Goal: Task Accomplishment & Management: Use online tool/utility

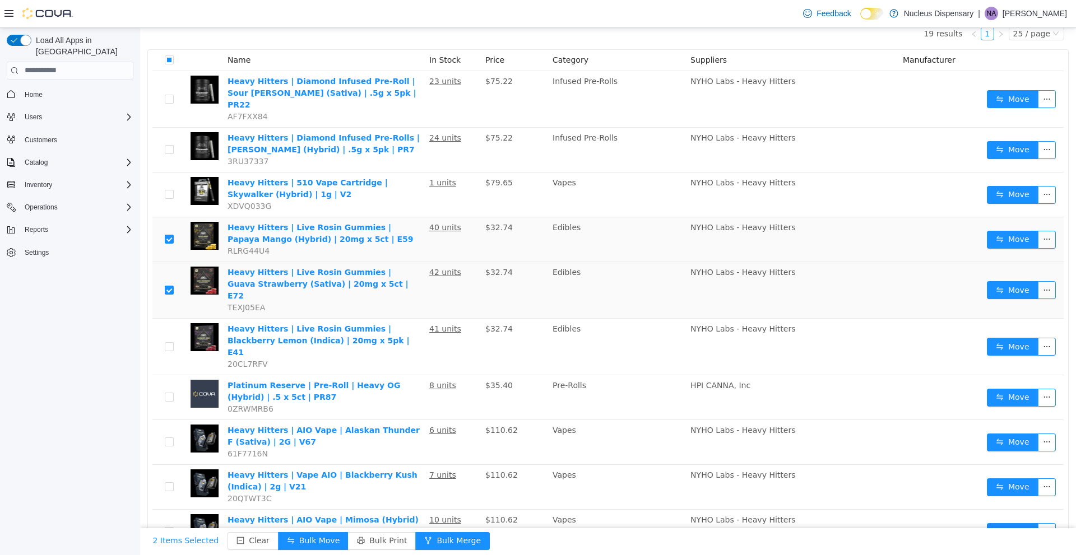
scroll to position [112, 0]
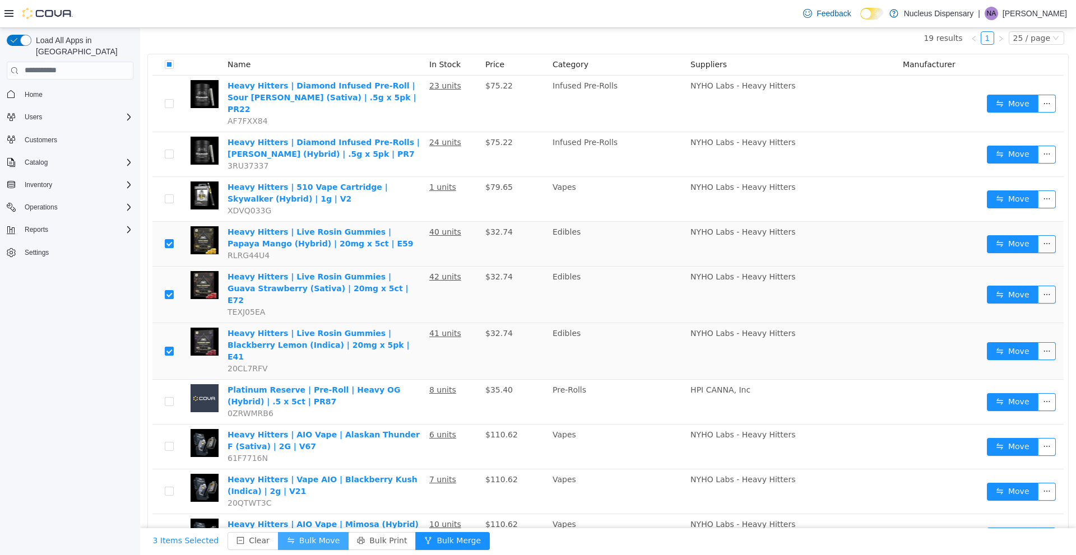
click at [288, 536] on button "Bulk Move" at bounding box center [313, 541] width 71 height 18
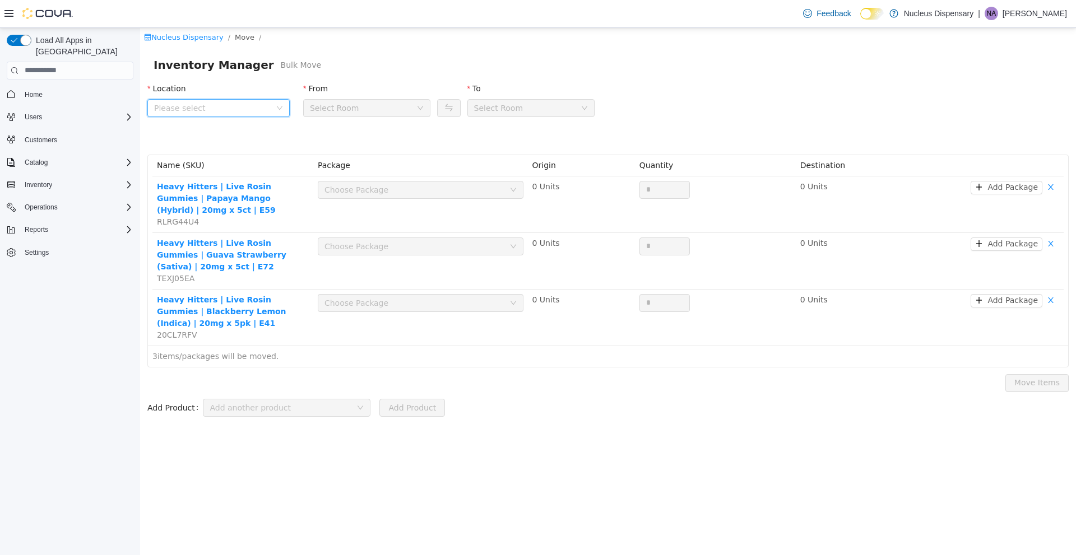
click at [273, 104] on span "Please select" at bounding box center [215, 107] width 122 height 17
click at [248, 168] on span "Nucleus Dispensary" at bounding box center [230, 169] width 114 height 15
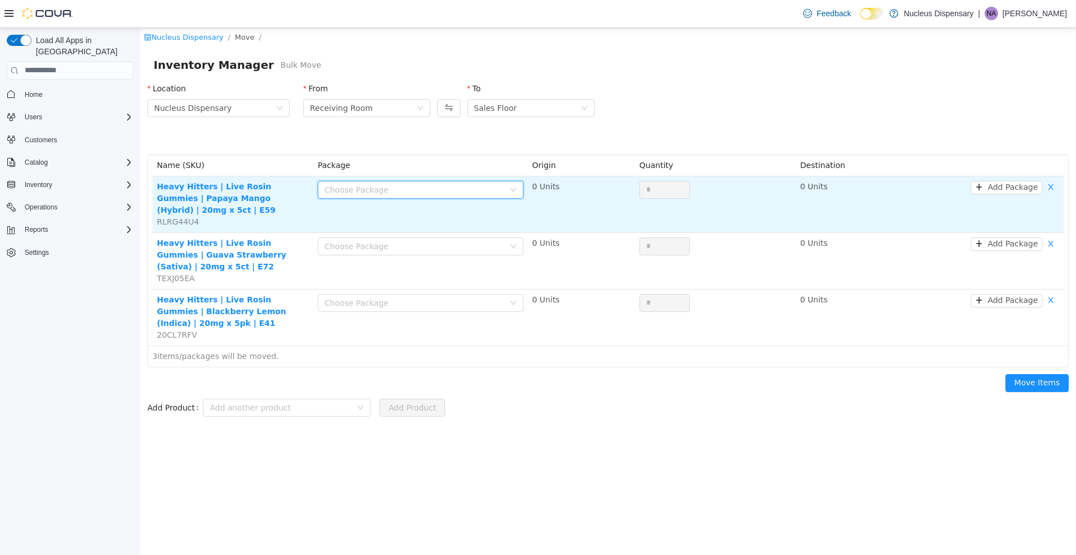
click at [508, 187] on div "Choose Package" at bounding box center [416, 189] width 185 height 17
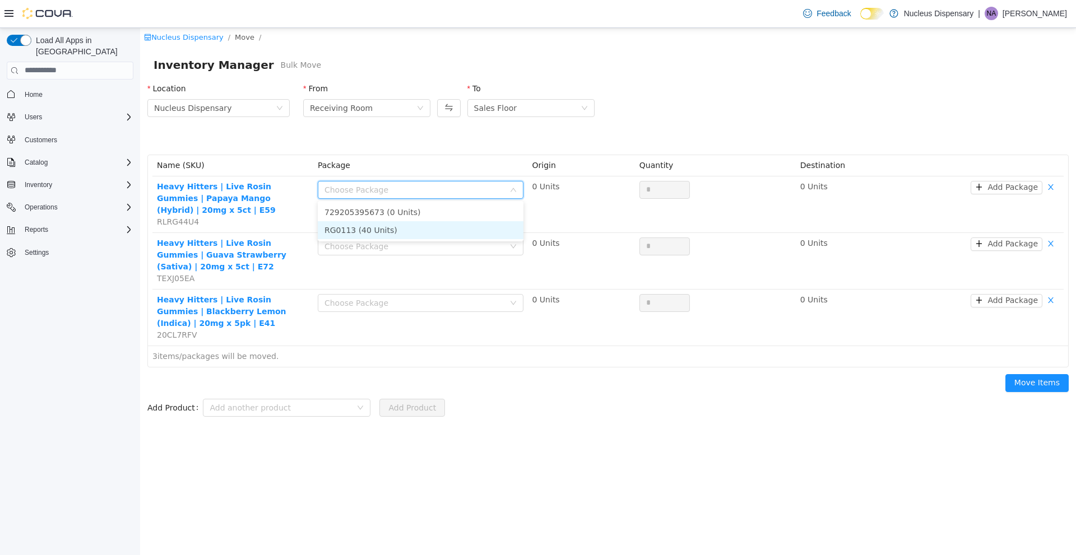
click at [452, 225] on li "RG0113 (40 Units)" at bounding box center [421, 230] width 206 height 18
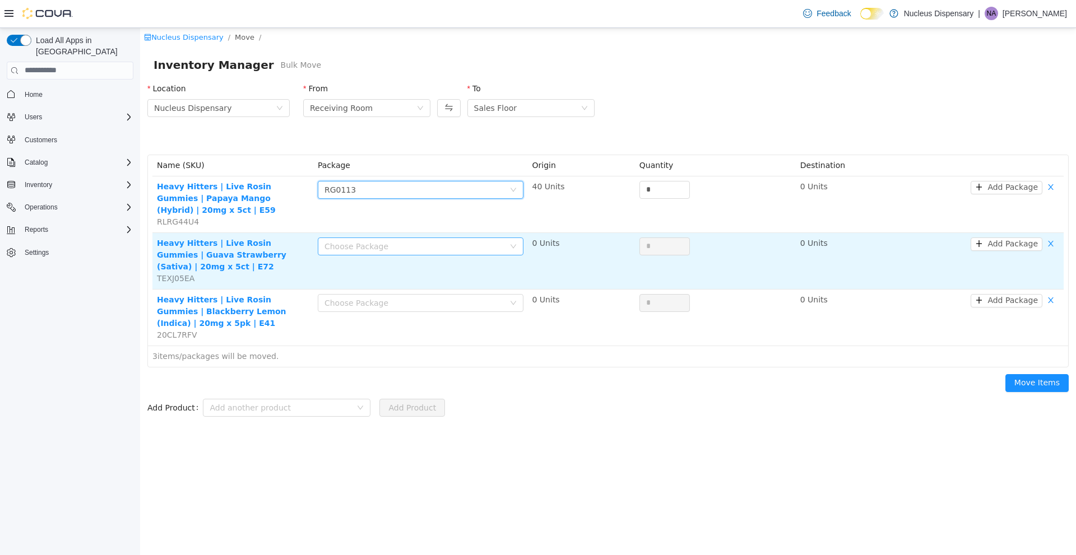
click at [481, 240] on div "Choose Package" at bounding box center [414, 245] width 180 height 11
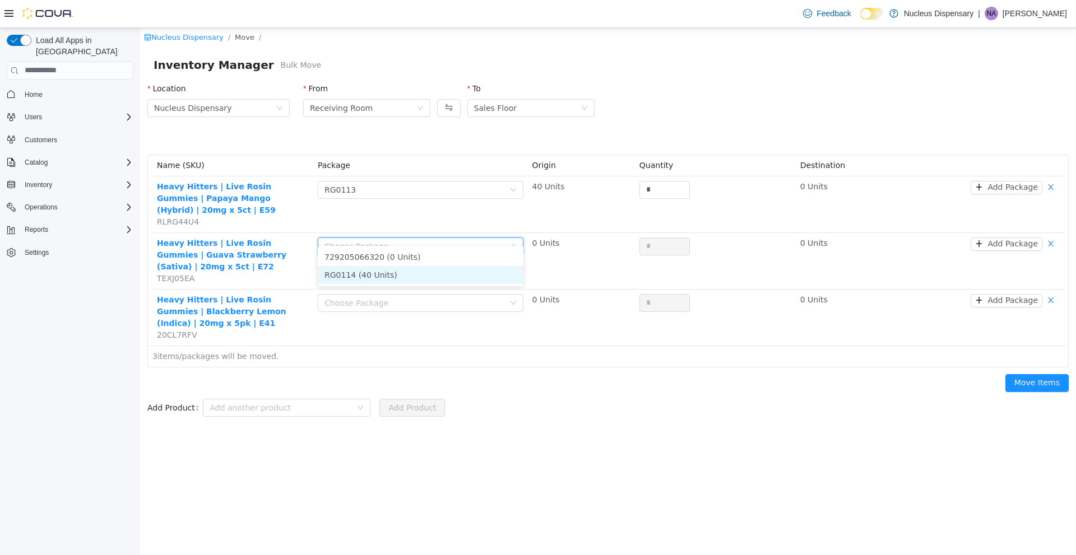
click at [438, 272] on li "RG0114 (40 Units)" at bounding box center [421, 275] width 206 height 18
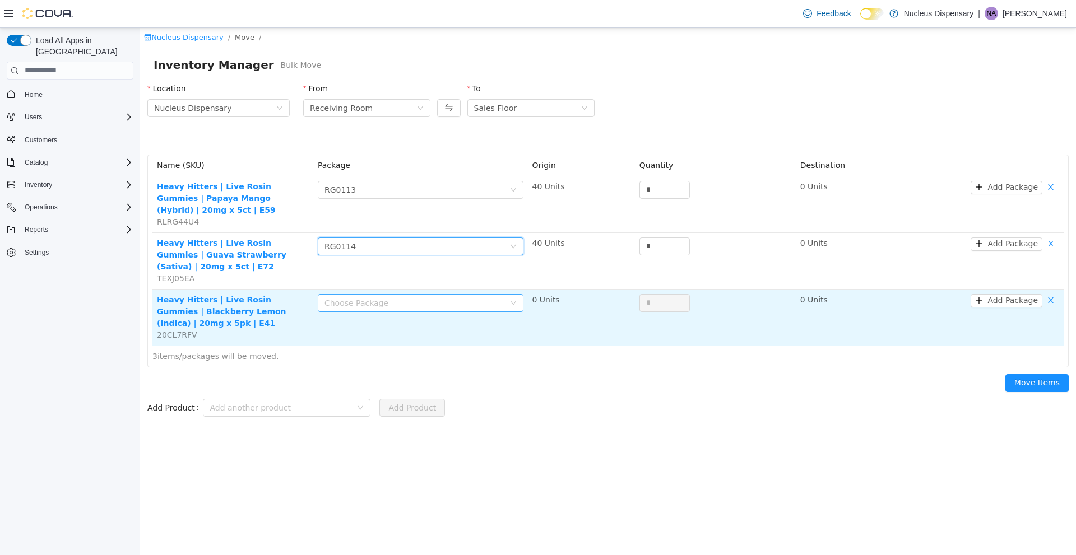
click at [457, 297] on div "Choose Package" at bounding box center [414, 302] width 180 height 11
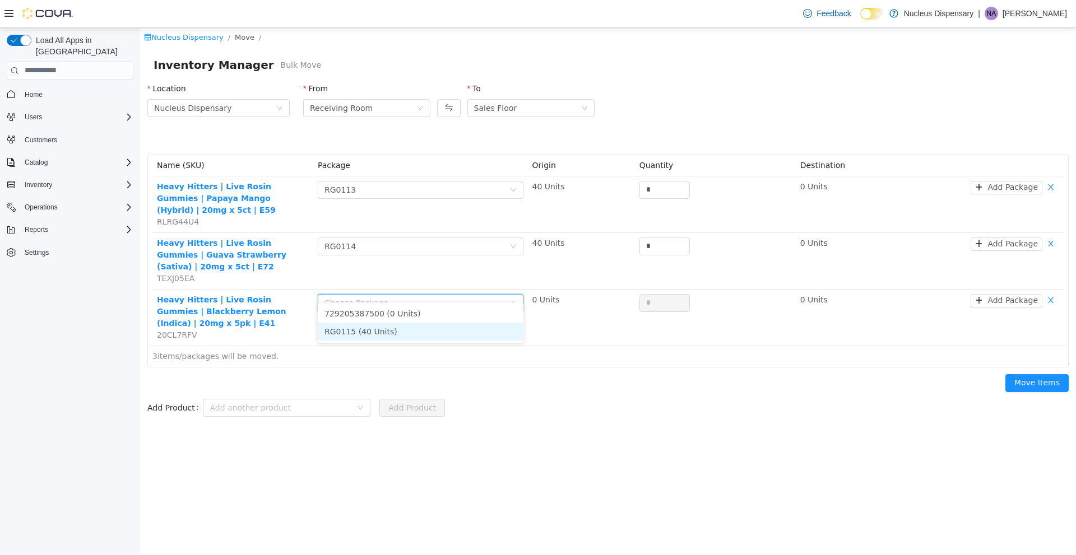
click at [421, 328] on li "RG0115 (40 Units)" at bounding box center [421, 331] width 206 height 18
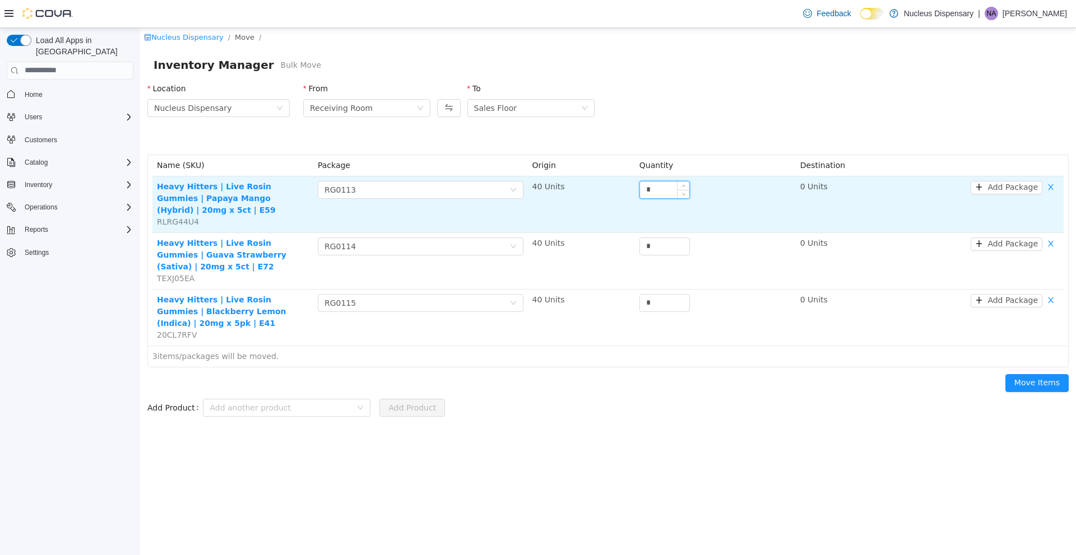
click at [673, 193] on input "*" at bounding box center [664, 189] width 49 height 17
click at [675, 193] on input "*" at bounding box center [664, 189] width 49 height 17
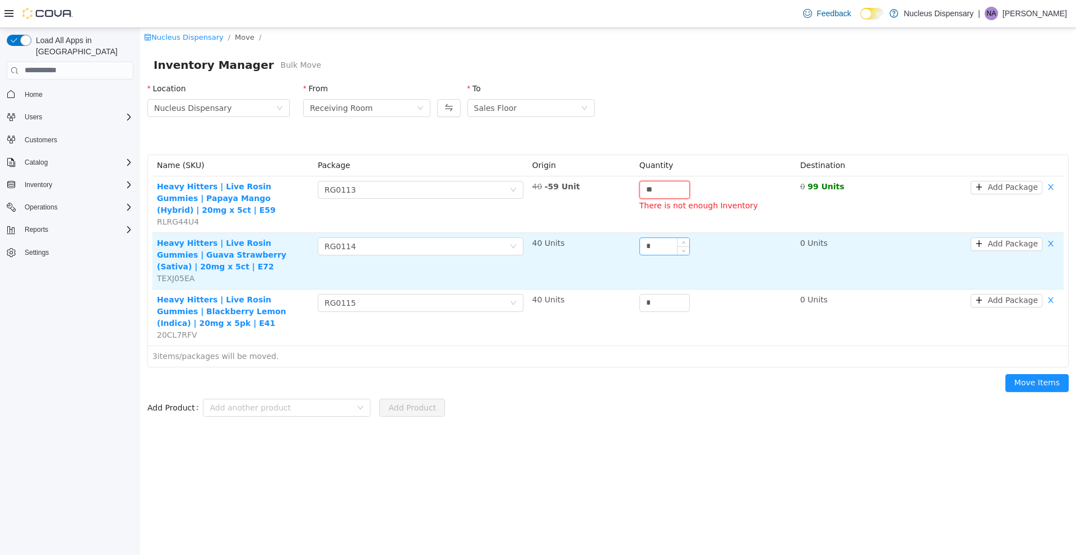
type input "**"
click at [647, 238] on input "*" at bounding box center [664, 246] width 49 height 17
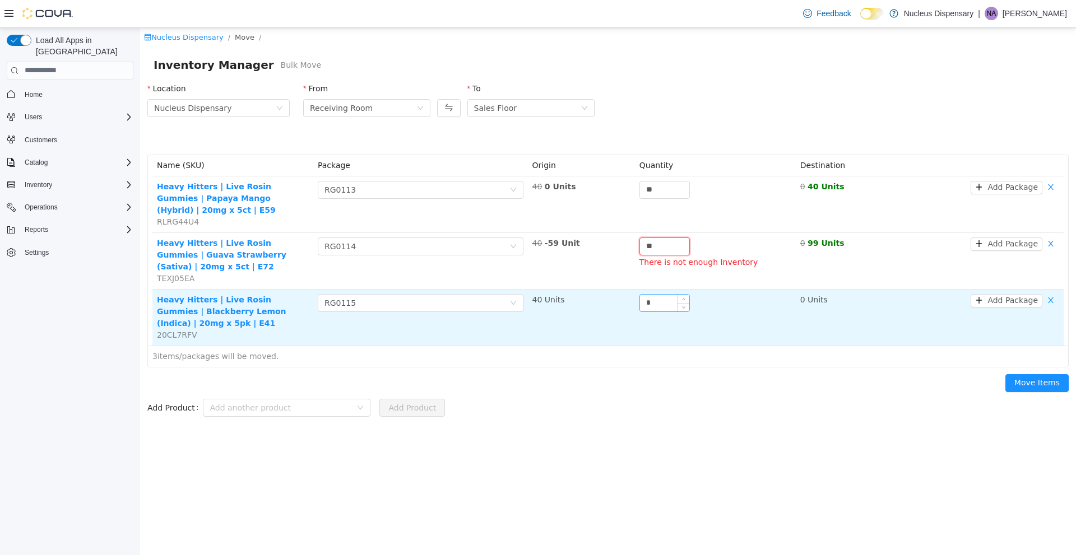
type input "**"
click at [660, 295] on input "*" at bounding box center [664, 302] width 49 height 17
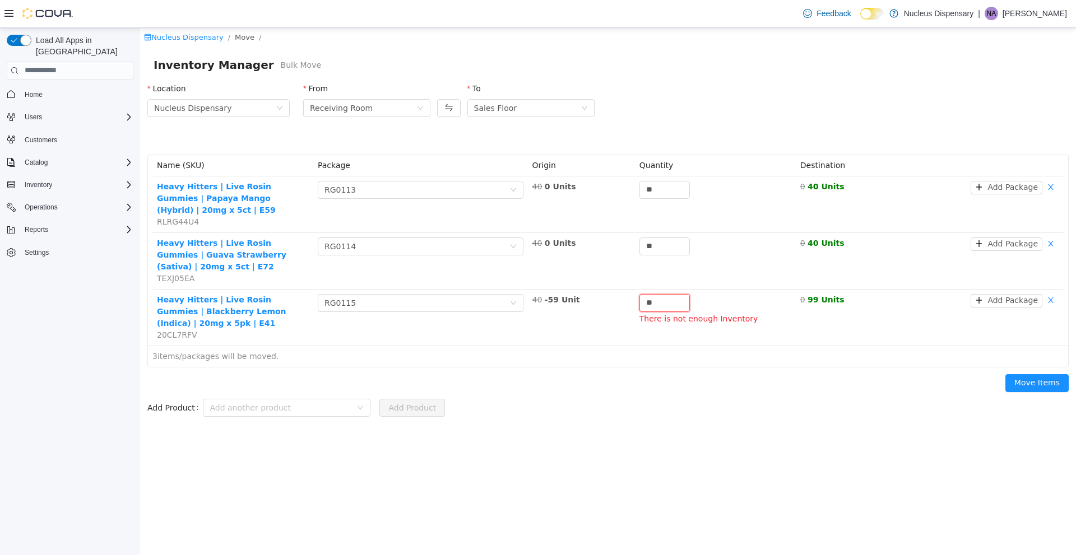
type input "**"
click at [625, 359] on div "Name (SKU) Package Origin Quantity Destination Heavy Hitters | Live Rosin Gummi…" at bounding box center [608, 260] width 934 height 226
click at [1019, 374] on button "Move Items" at bounding box center [1036, 383] width 63 height 18
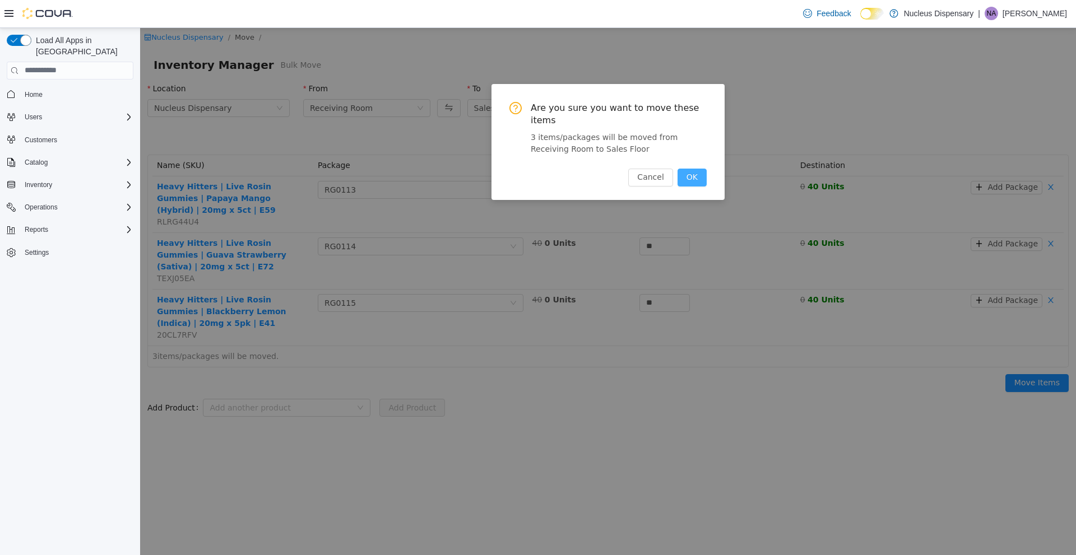
click at [688, 168] on button "OK" at bounding box center [691, 177] width 29 height 18
